Goal: Download file/media

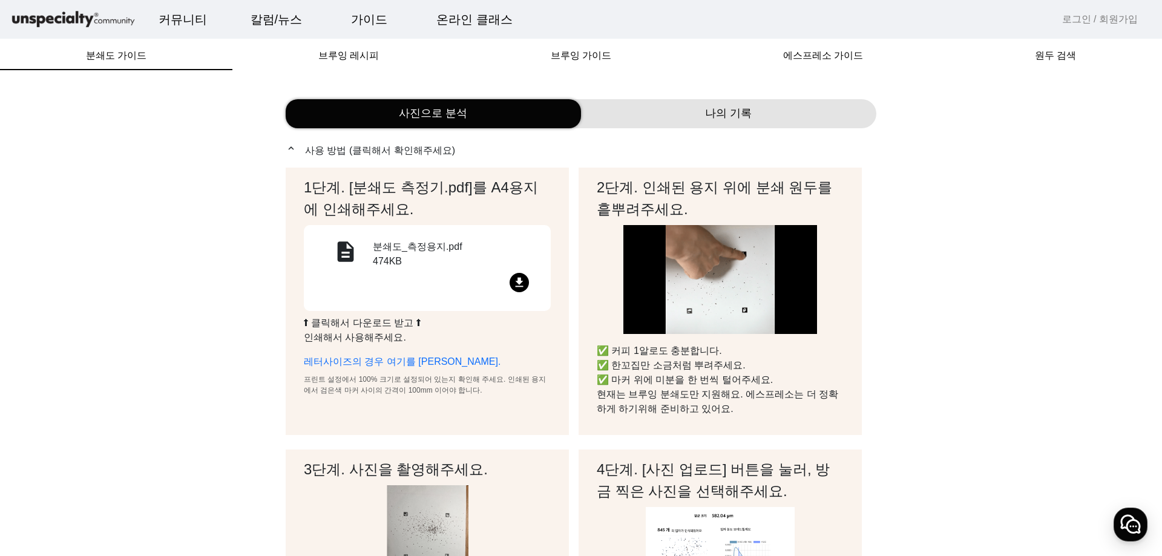
click at [518, 282] on mat-icon "file_download" at bounding box center [519, 282] width 19 height 19
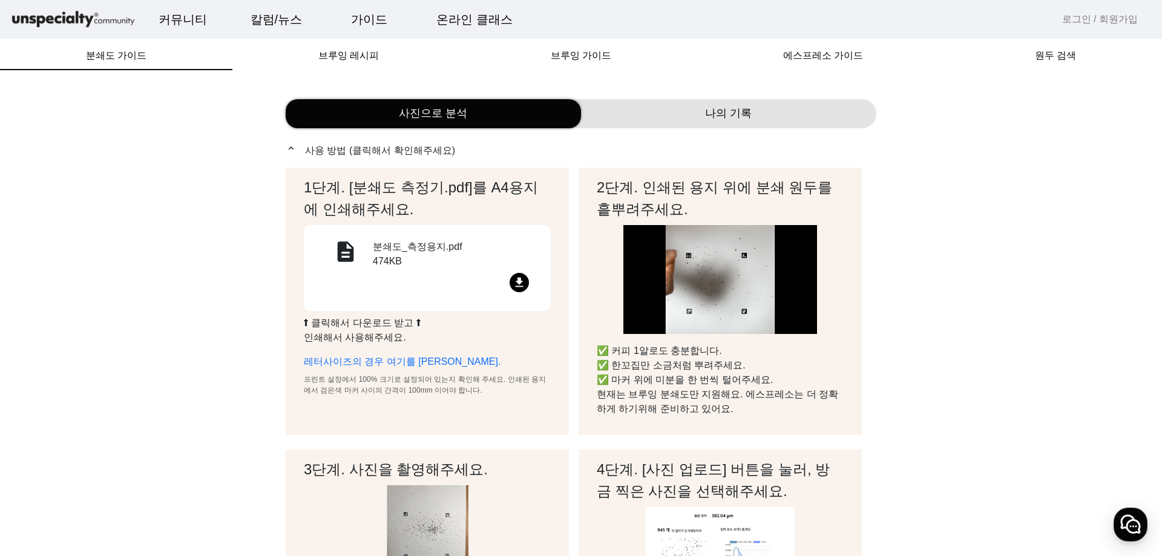
click at [519, 280] on mat-icon "file_download" at bounding box center [519, 282] width 19 height 19
click at [365, 248] on div "description" at bounding box center [345, 256] width 54 height 33
